Goal: Task Accomplishment & Management: Use online tool/utility

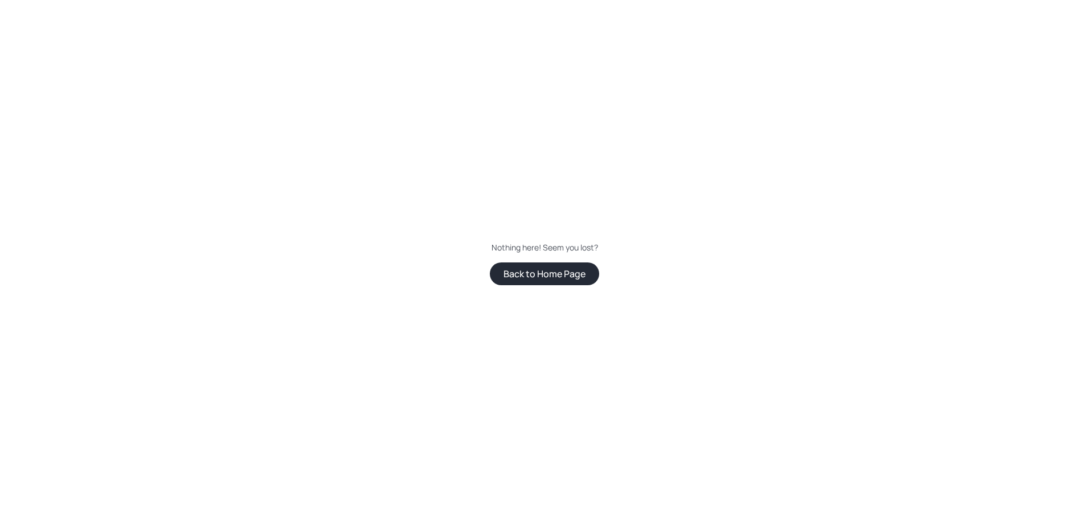
click at [561, 276] on button "Back to Home Page" at bounding box center [544, 274] width 109 height 23
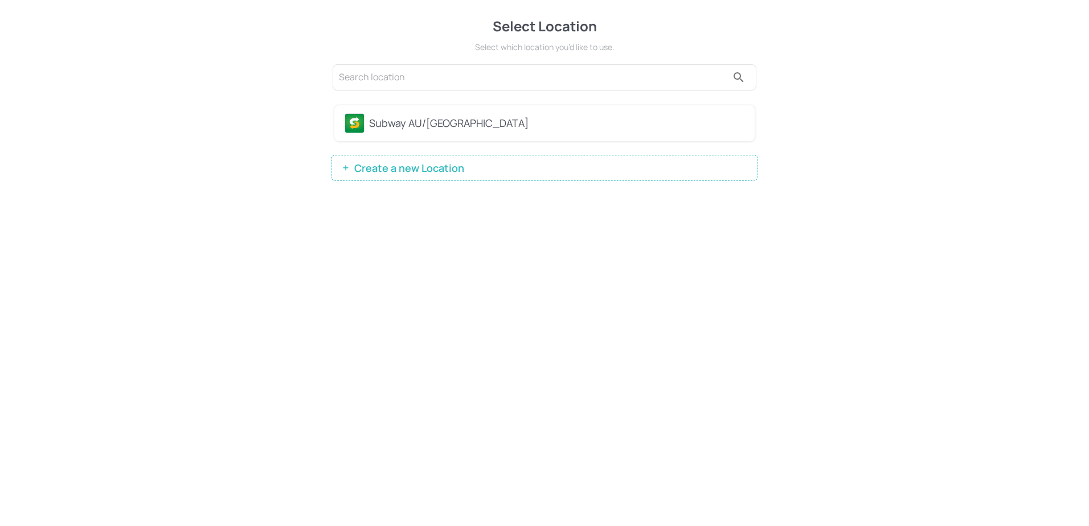
click at [415, 128] on div "Subway AU/NZ" at bounding box center [556, 123] width 375 height 15
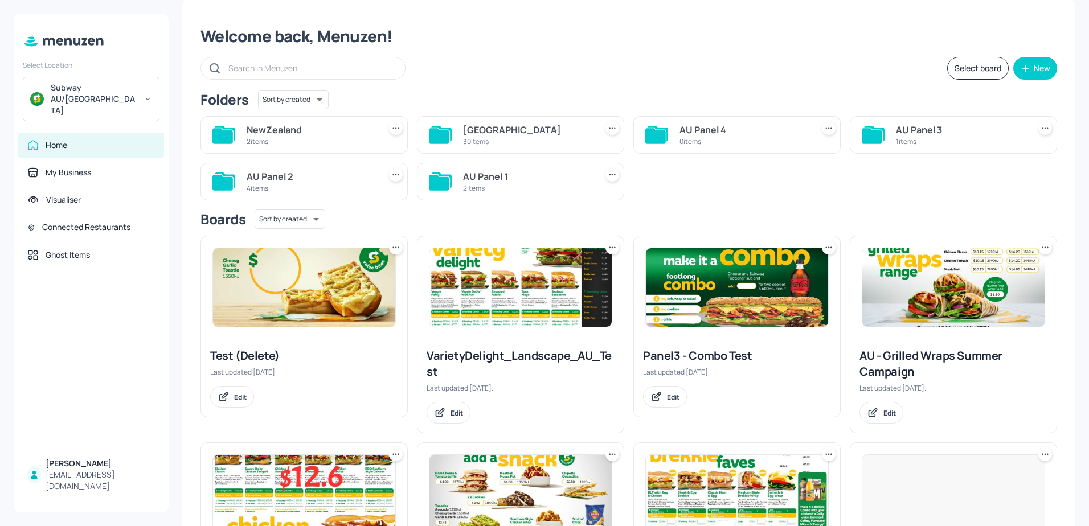
scroll to position [57, 0]
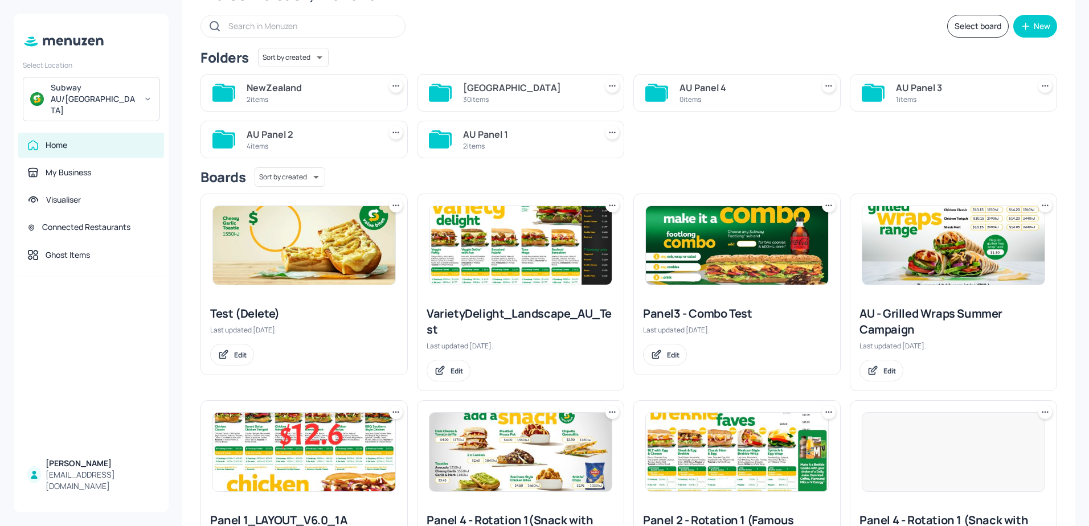
click at [497, 262] on img at bounding box center [520, 245] width 182 height 79
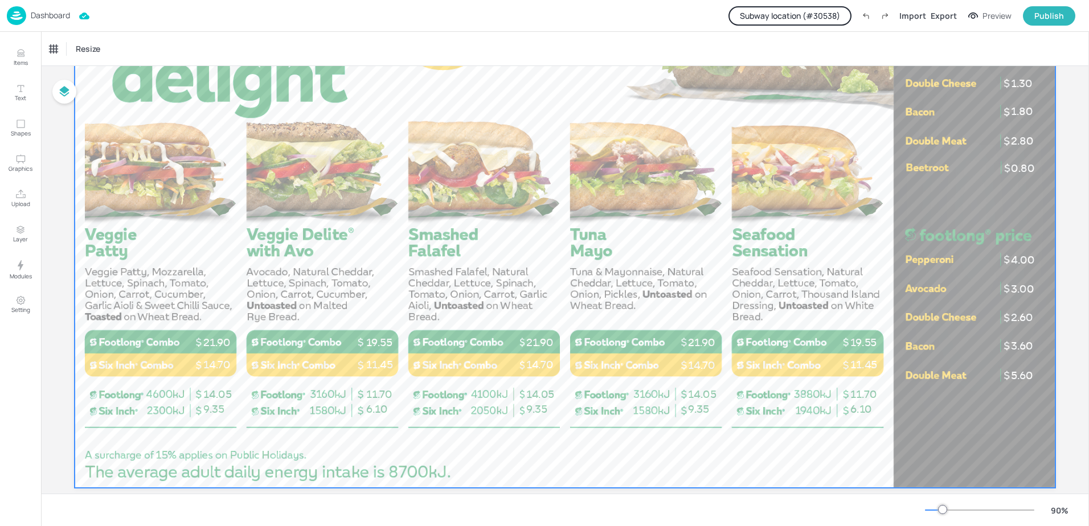
scroll to position [171, 0]
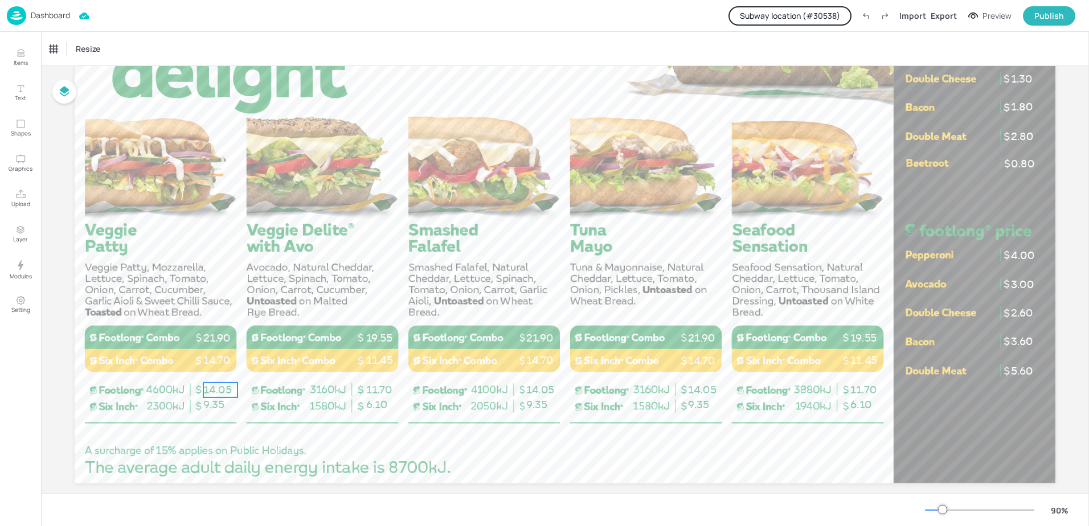
click at [212, 389] on span "14.05" at bounding box center [217, 389] width 28 height 13
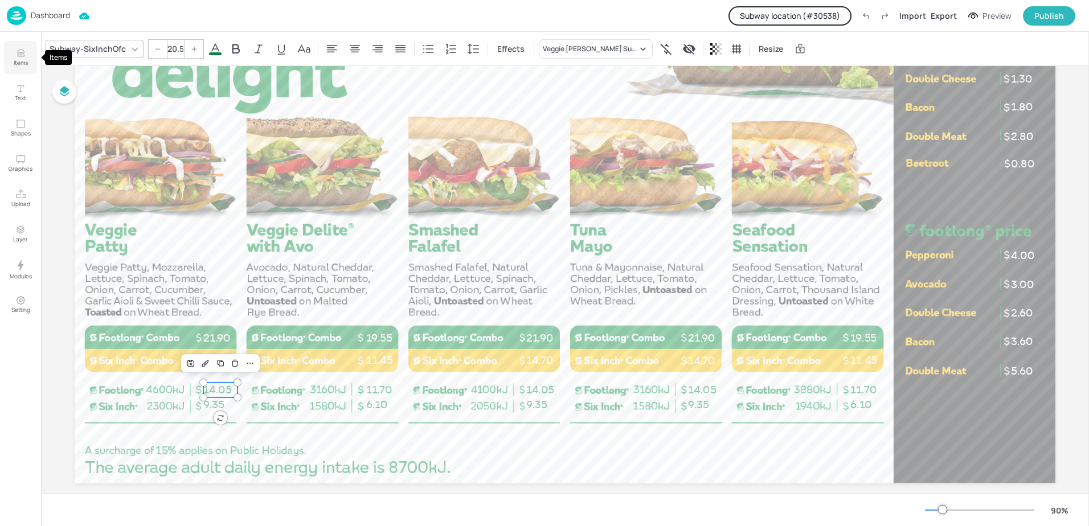
click at [22, 67] on button "Items" at bounding box center [20, 57] width 33 height 33
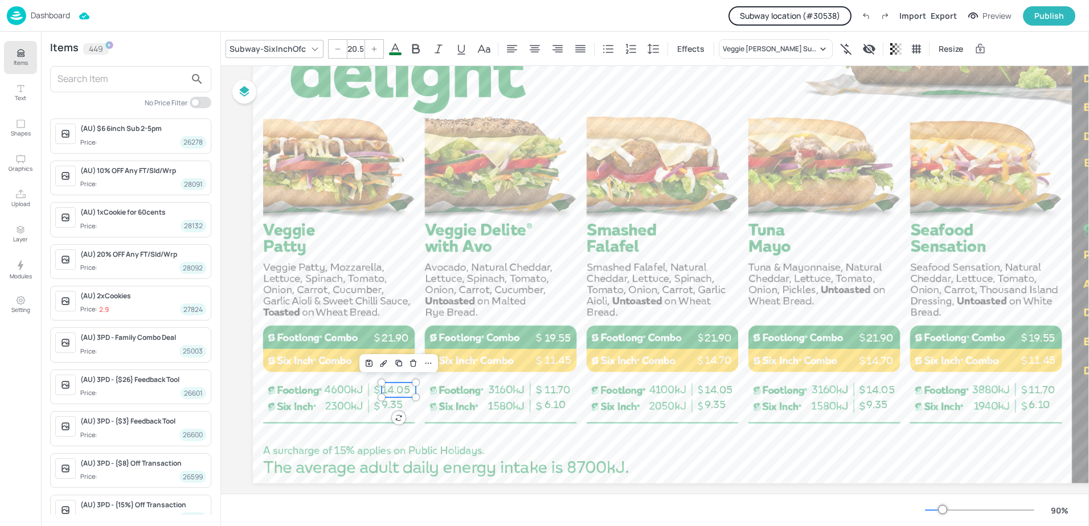
click at [90, 77] on input "text" at bounding box center [122, 79] width 128 height 18
type input "v"
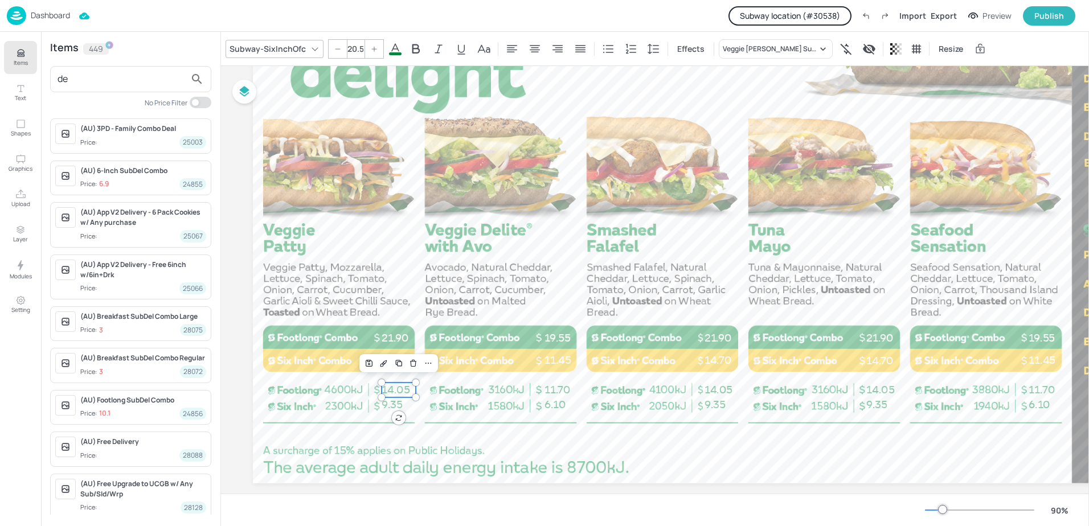
type input "d"
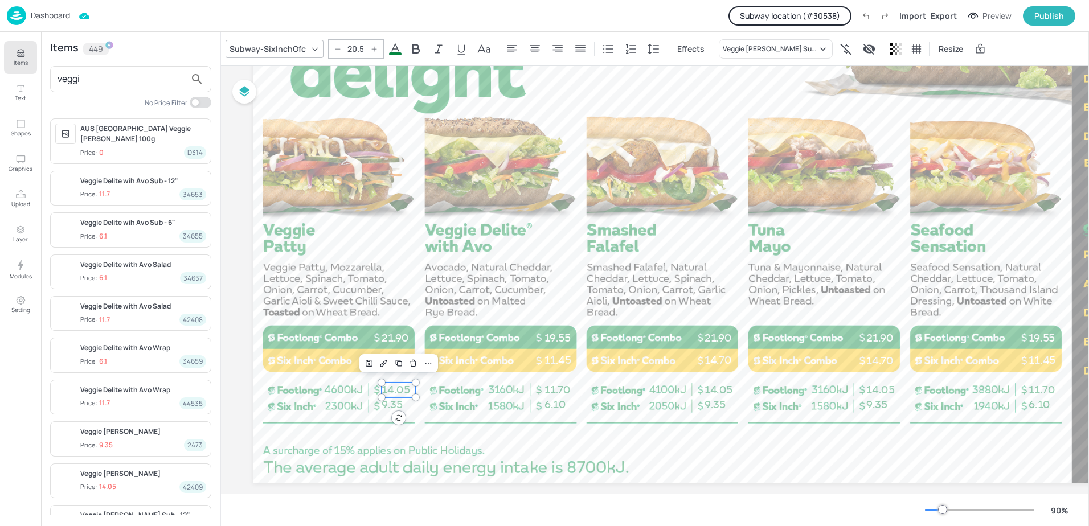
scroll to position [57, 0]
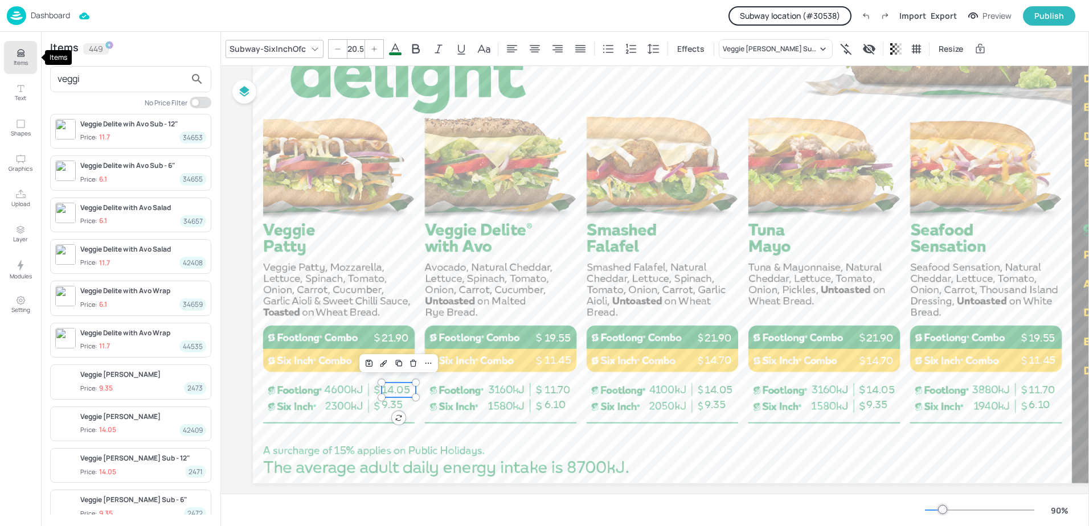
type input "veggi"
click at [22, 60] on p "Items" at bounding box center [21, 63] width 14 height 8
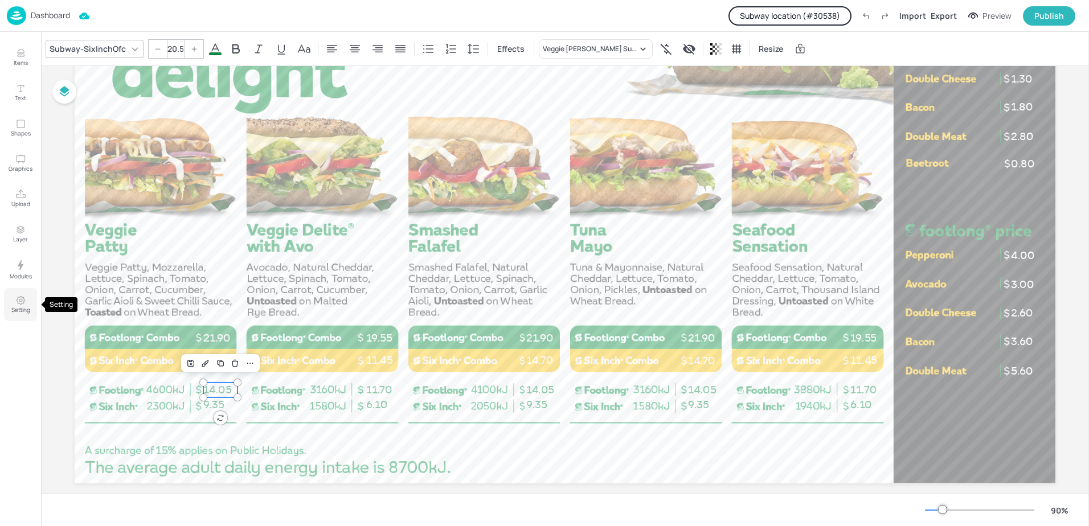
click at [22, 307] on p "Setting" at bounding box center [20, 310] width 19 height 8
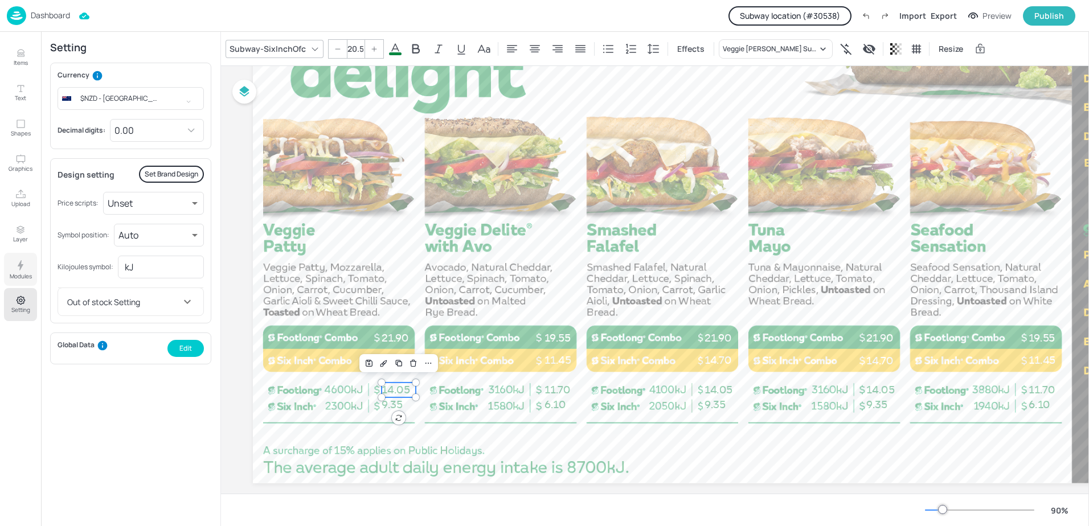
click at [21, 273] on p "Modules" at bounding box center [21, 276] width 22 height 8
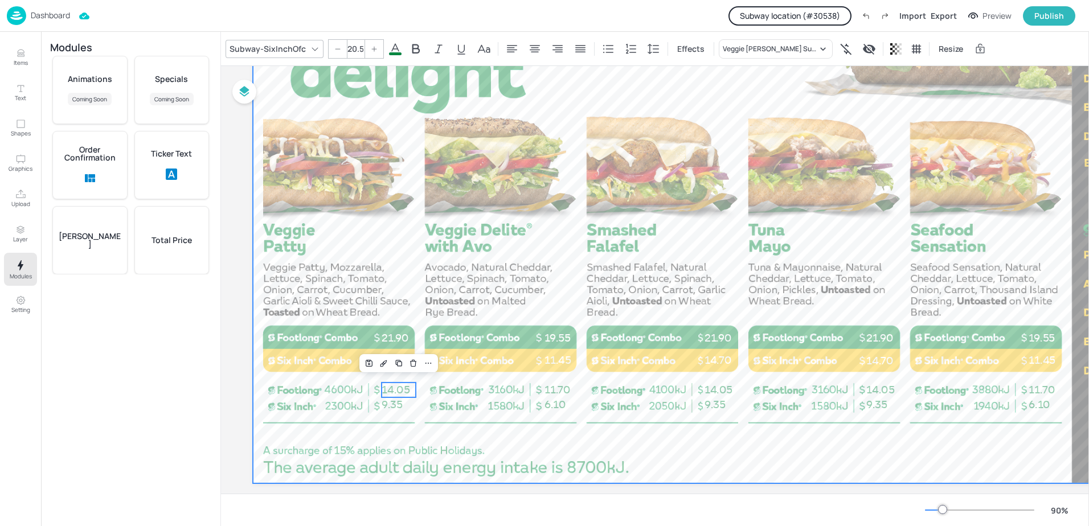
click at [382, 307] on div at bounding box center [743, 208] width 981 height 552
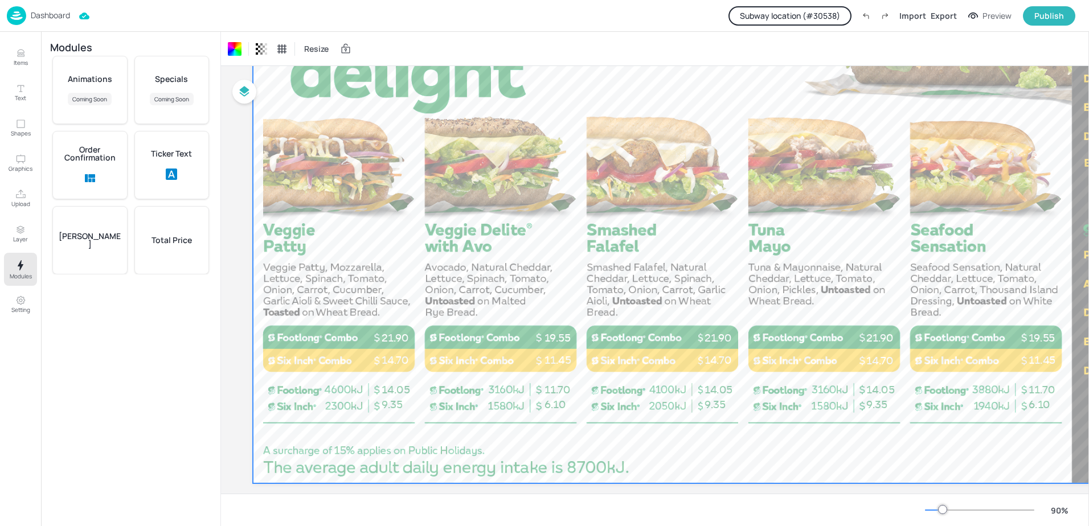
click at [168, 237] on p "Total Price" at bounding box center [171, 240] width 40 height 8
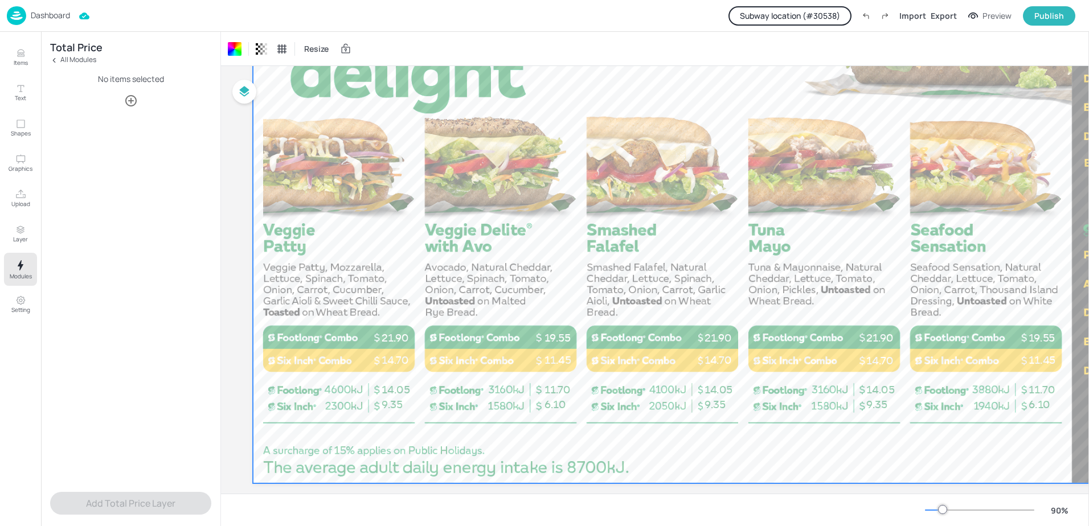
click at [129, 105] on icon "button" at bounding box center [130, 100] width 11 height 11
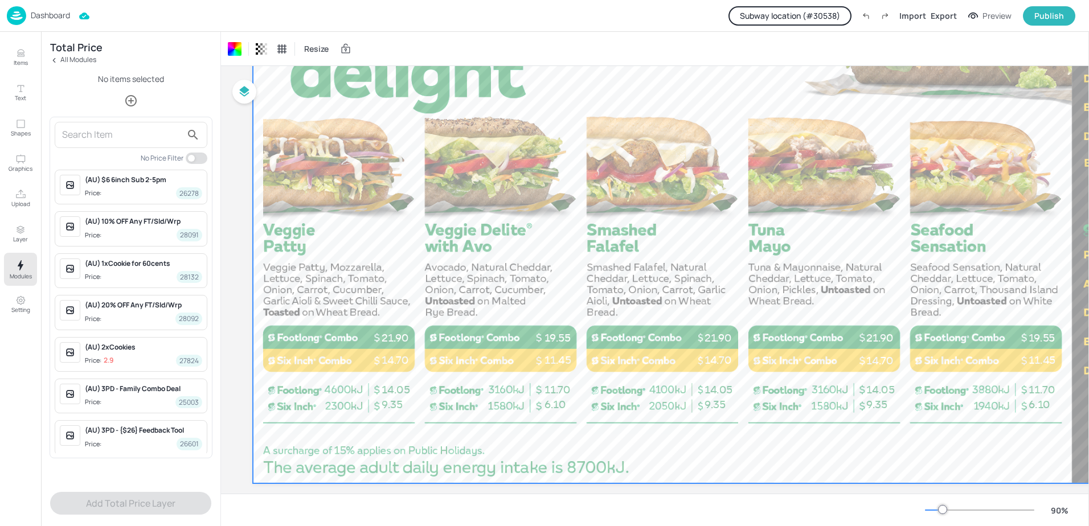
click at [119, 138] on input "text" at bounding box center [122, 135] width 120 height 18
type input "combo"
click at [118, 272] on span "Price: 5.35 23130" at bounding box center [143, 277] width 117 height 12
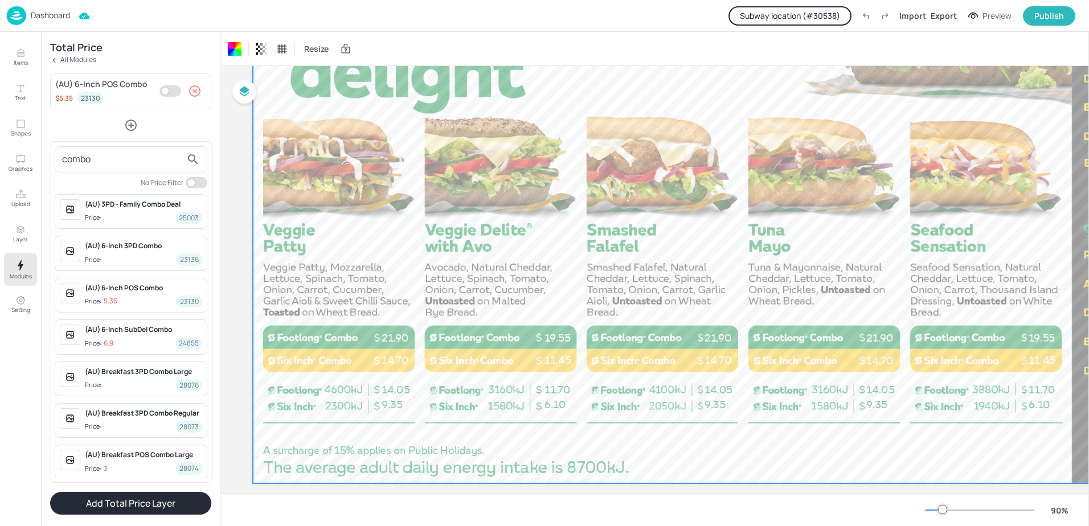
click at [130, 128] on div at bounding box center [544, 263] width 1089 height 526
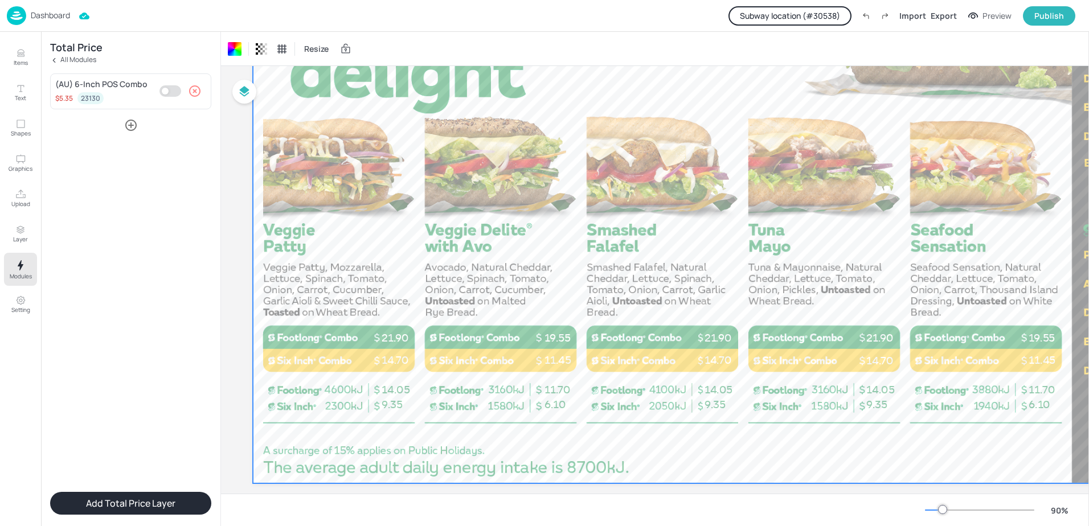
click at [130, 128] on icon "button" at bounding box center [131, 125] width 14 height 14
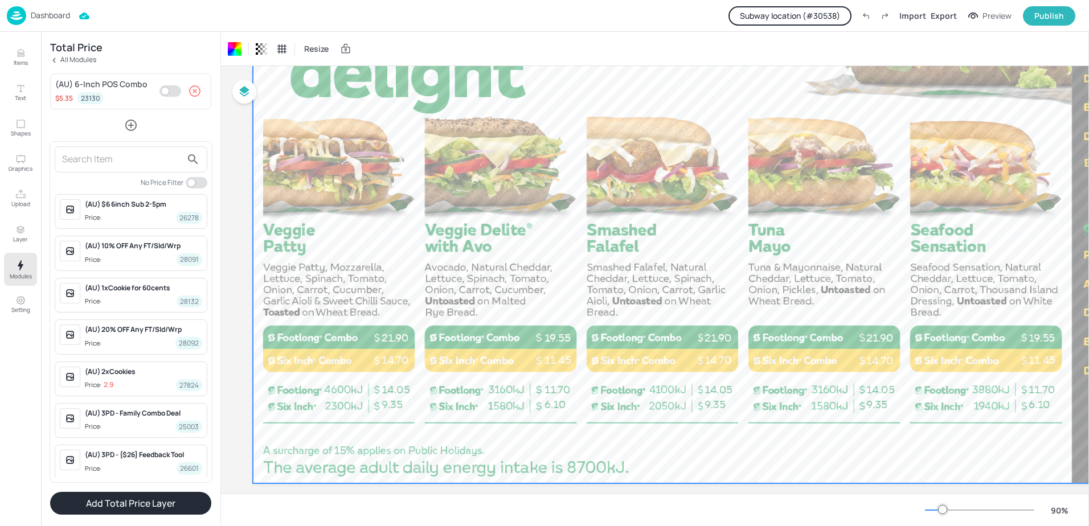
click at [109, 158] on input "text" at bounding box center [122, 159] width 120 height 18
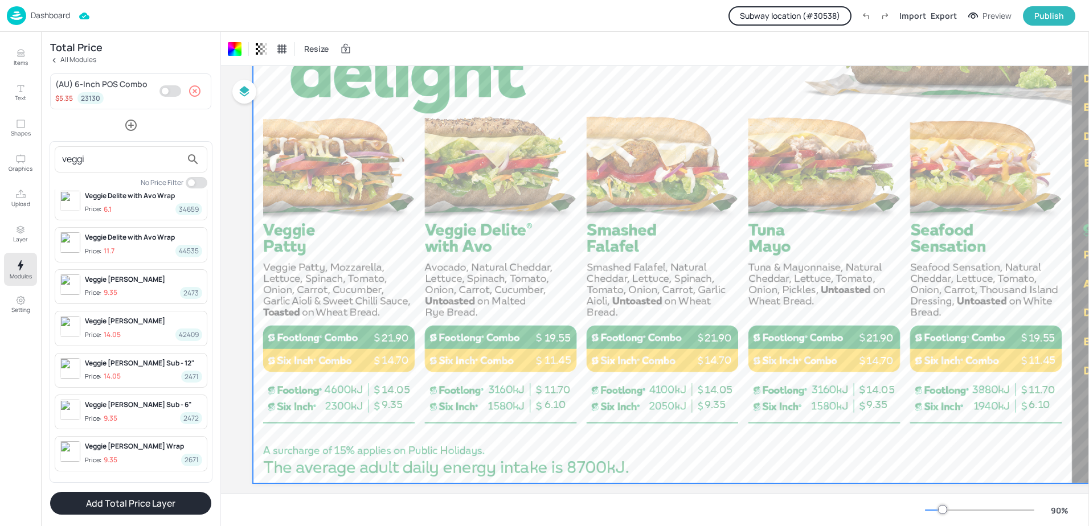
scroll to position [257, 0]
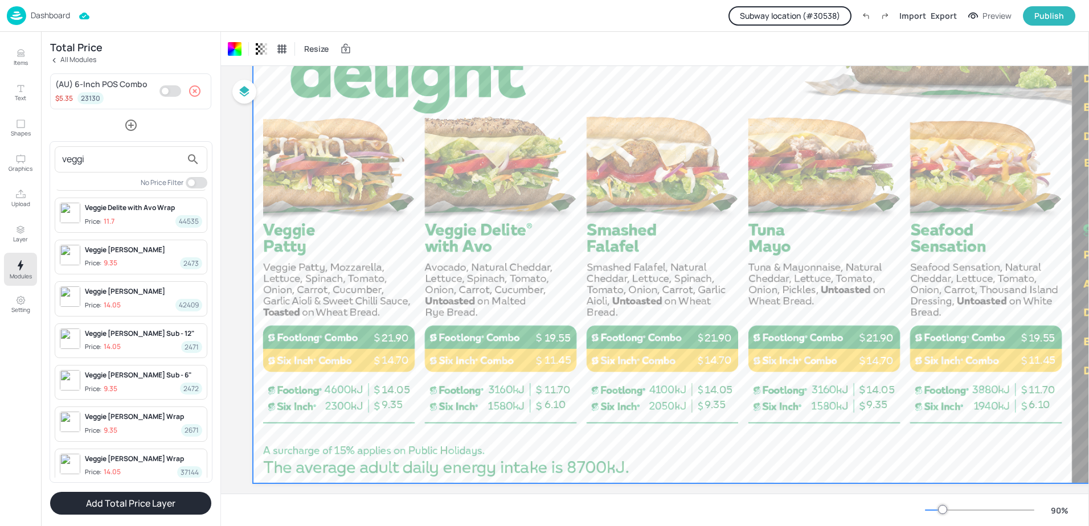
type input "veggi"
click at [138, 371] on div "Veggie Patty Sub - 6" Price: 9.35 2472" at bounding box center [143, 382] width 117 height 24
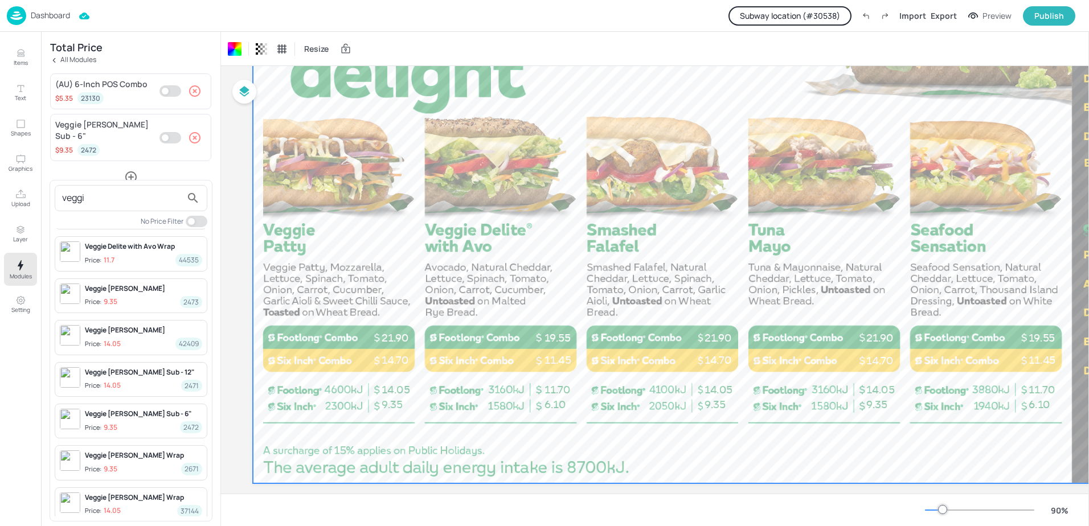
drag, startPoint x: 563, startPoint y: 493, endPoint x: 608, endPoint y: 491, distance: 44.4
click at [608, 491] on div at bounding box center [544, 263] width 1089 height 526
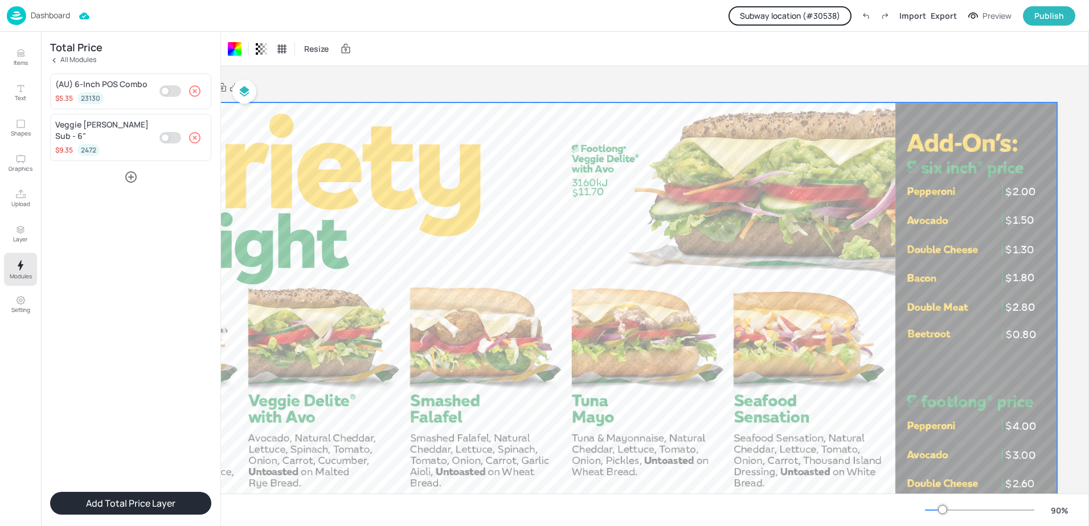
scroll to position [57, 180]
